Goal: Information Seeking & Learning: Learn about a topic

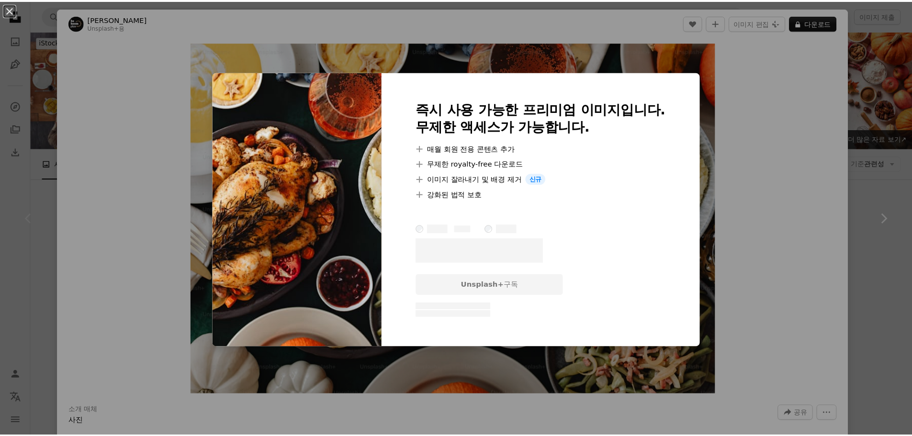
scroll to position [144, 0]
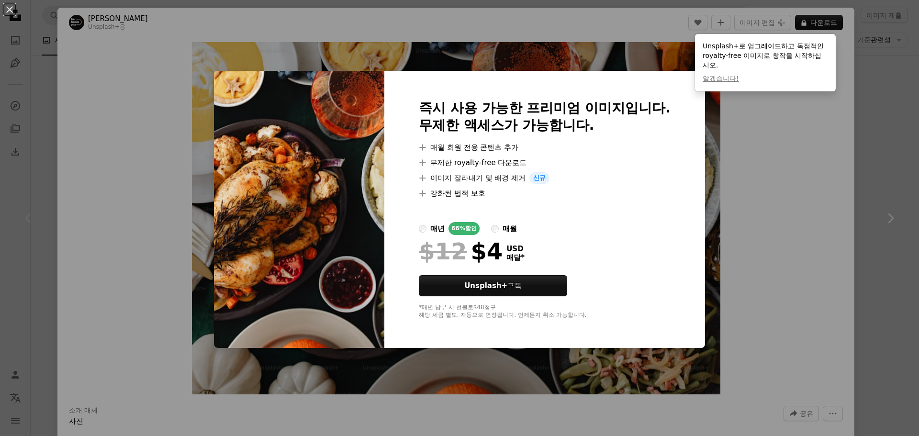
click at [758, 175] on div "An X shape 즉시 사용 가능한 프리미엄 이미지입니다. 무제한 액세스가 가능합니다. A plus sign 매월 회원 전용 콘텐츠 추가 A…" at bounding box center [459, 218] width 919 height 436
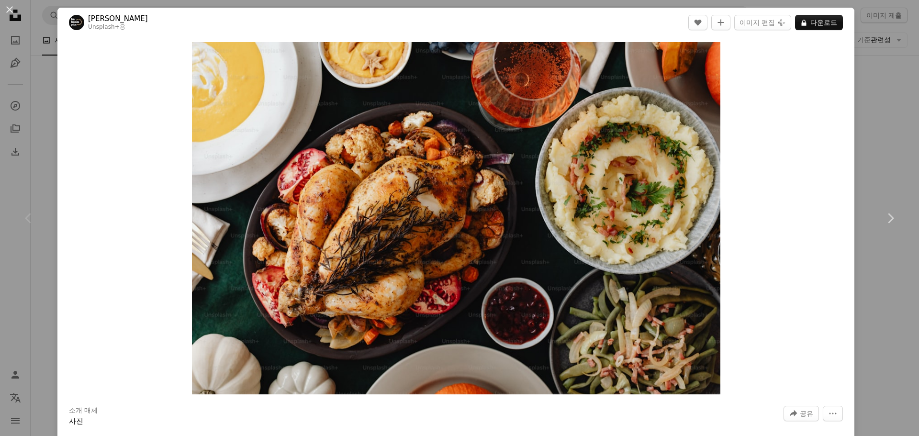
click at [882, 145] on div "An X shape Chevron left Chevron right [PERSON_NAME] Unsplash+ 용 A heart A plus …" at bounding box center [459, 218] width 919 height 436
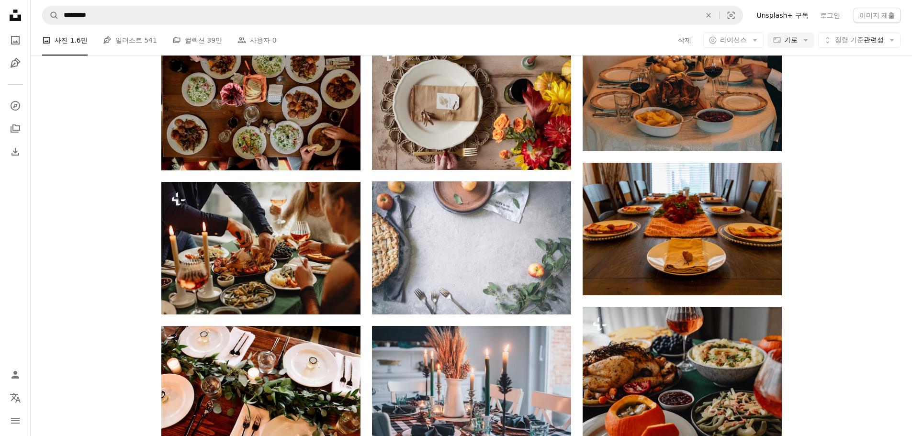
scroll to position [527, 0]
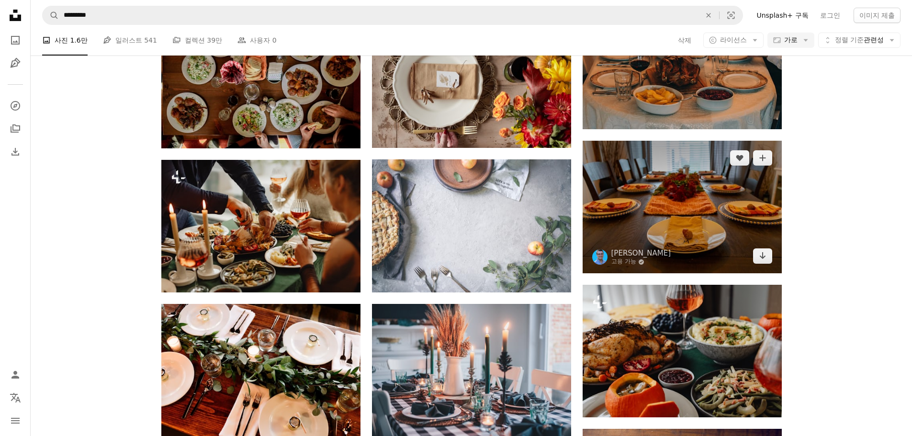
click at [764, 199] on img at bounding box center [682, 207] width 199 height 133
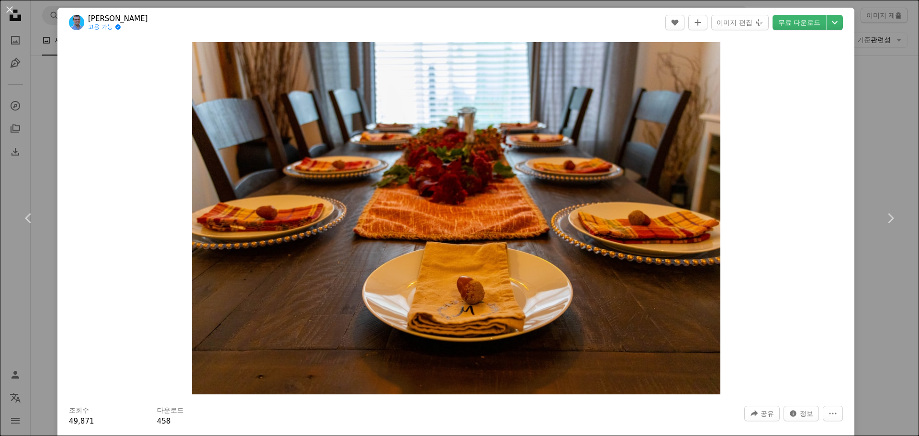
click at [895, 142] on div "An X shape Chevron left Chevron right [PERSON_NAME] 고용 가능 A checkmark inside of…" at bounding box center [459, 218] width 919 height 436
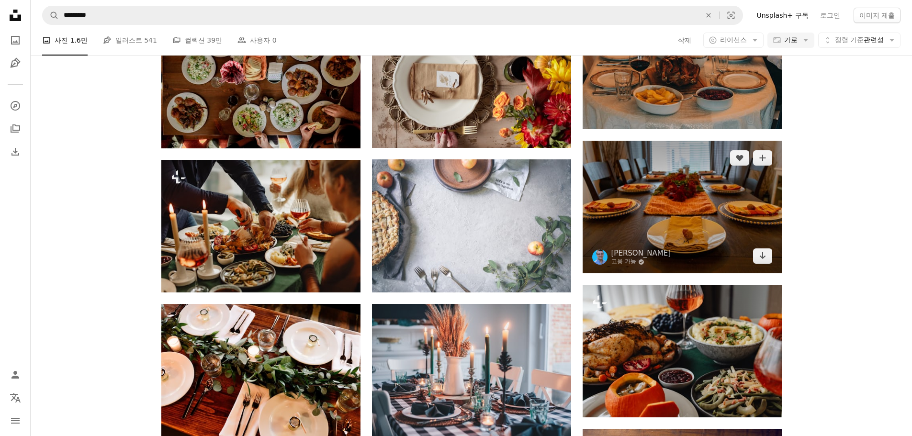
click at [627, 225] on img at bounding box center [682, 207] width 199 height 133
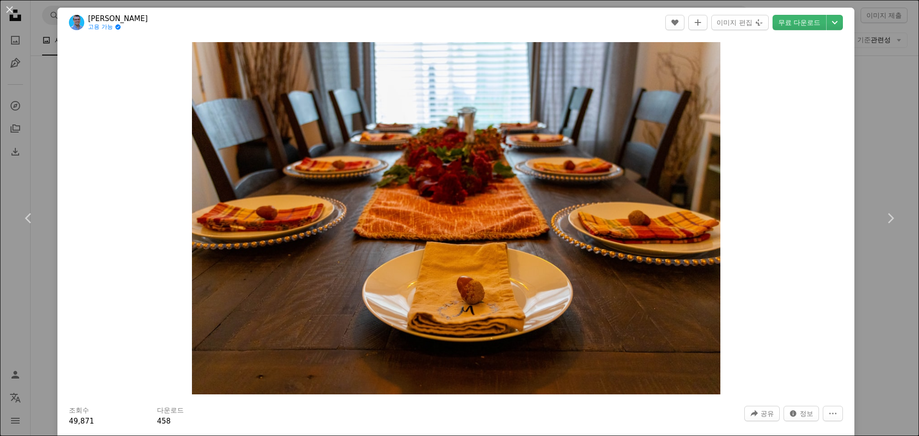
click at [869, 160] on div "An X shape Chevron left Chevron right [PERSON_NAME] 고용 가능 A checkmark inside of…" at bounding box center [459, 218] width 919 height 436
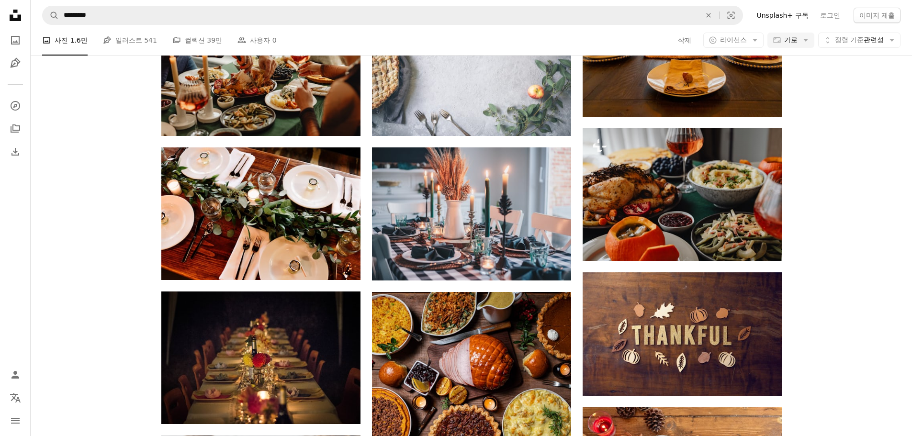
scroll to position [766, 0]
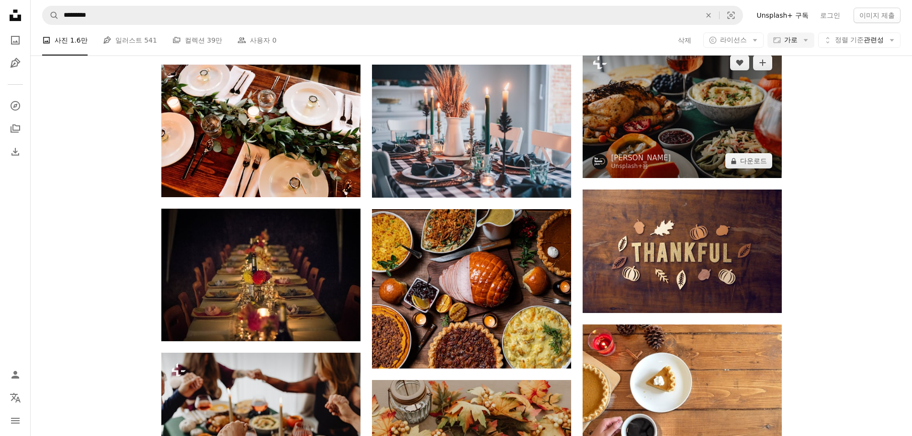
click at [727, 140] on img at bounding box center [682, 111] width 199 height 133
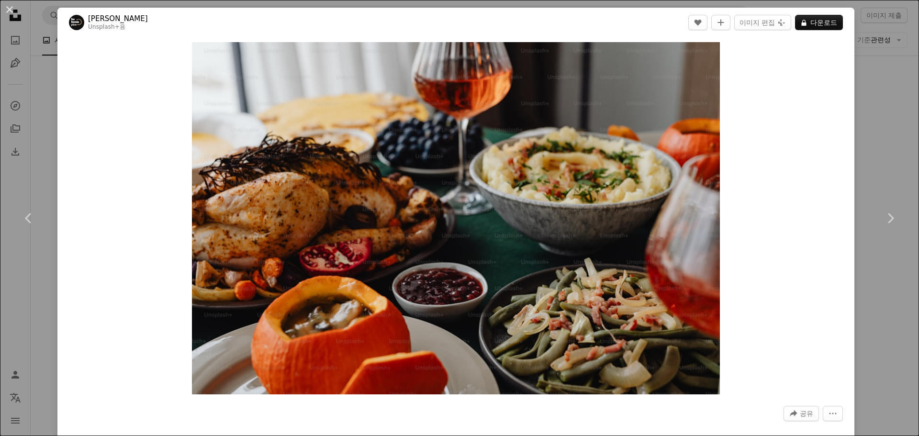
click at [855, 132] on div "An X shape Chevron left Chevron right [PERSON_NAME] Unsplash+ 용 A heart A plus …" at bounding box center [459, 218] width 919 height 436
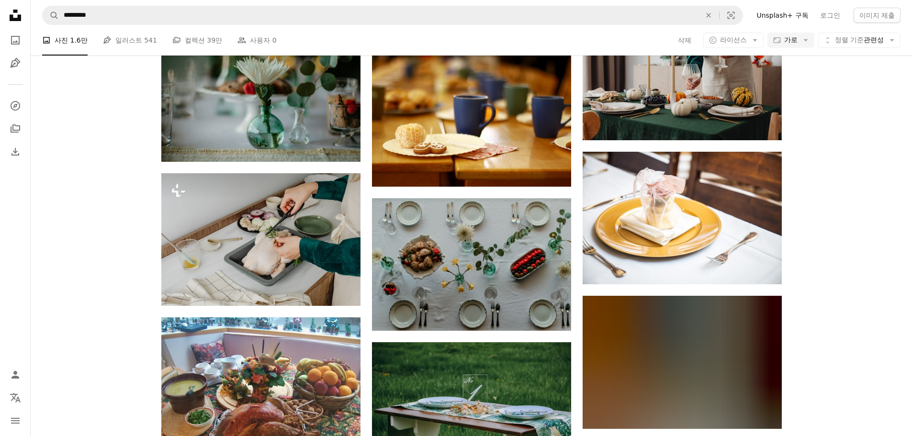
scroll to position [2538, 0]
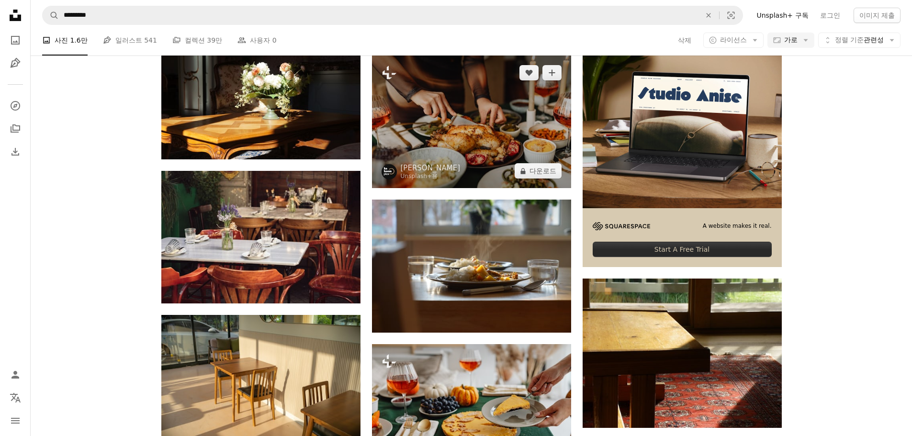
click at [468, 140] on img at bounding box center [471, 122] width 199 height 133
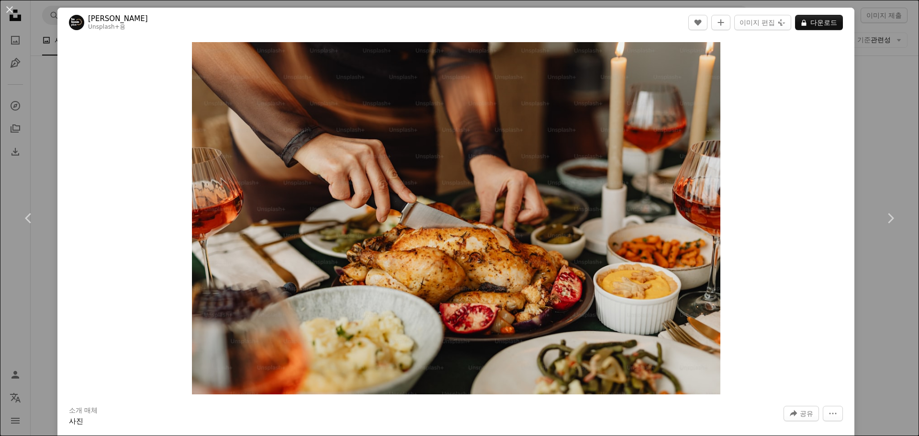
click at [865, 133] on div "An X shape Chevron left Chevron right [PERSON_NAME] Unsplash+ 용 A heart A plus …" at bounding box center [459, 218] width 919 height 436
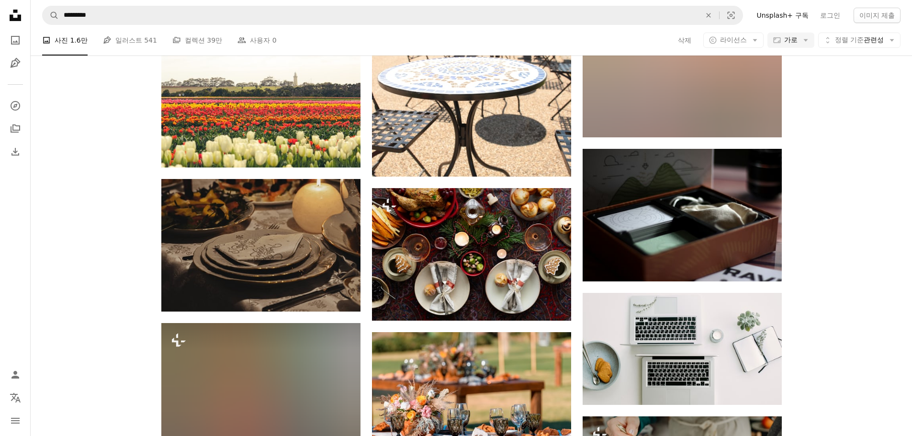
scroll to position [4709, 0]
